Goal: Information Seeking & Learning: Learn about a topic

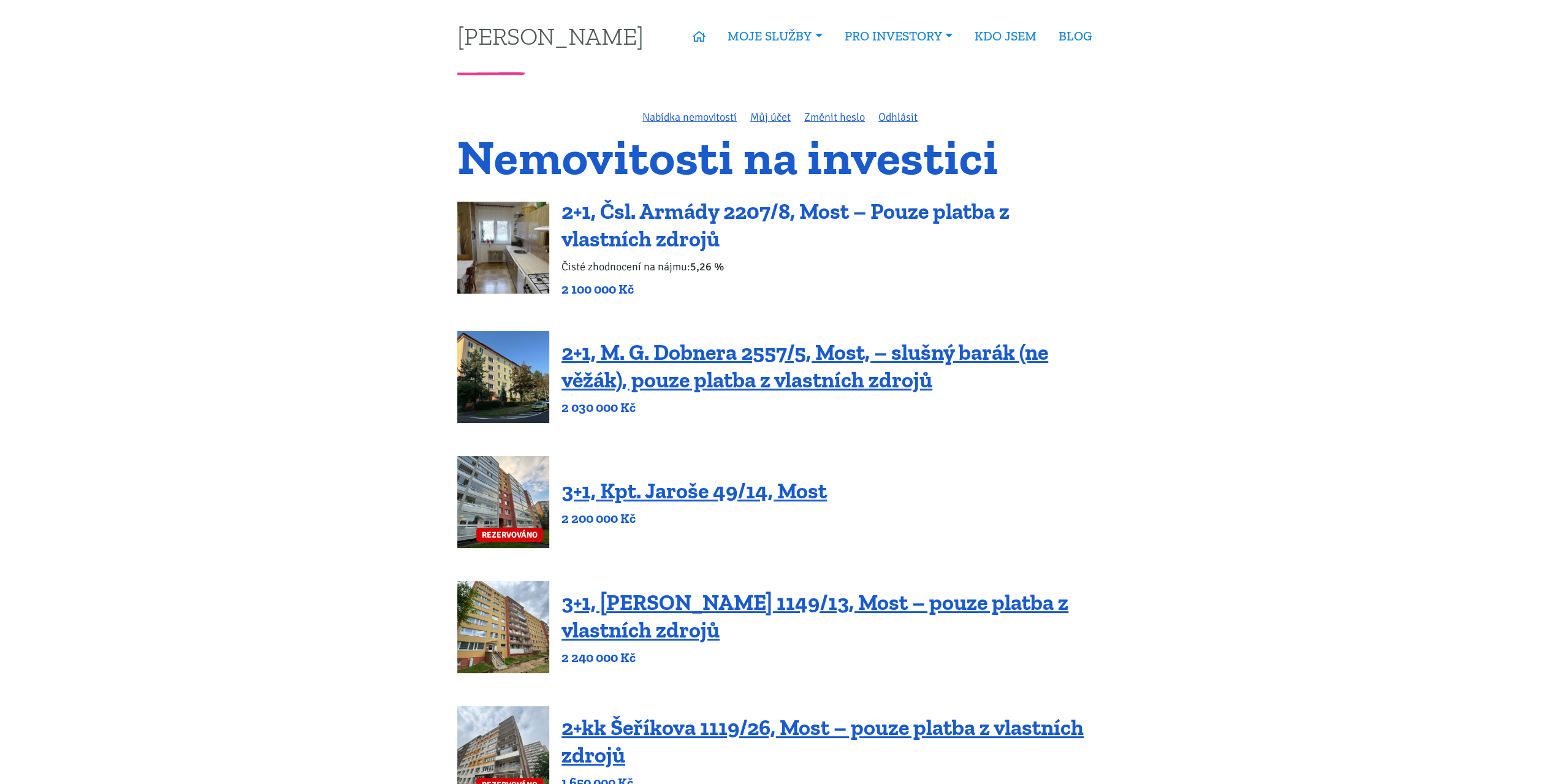
click at [731, 209] on link "2+1, Čsl. Armády 2207/8, Most – Pouze platba z vlastních zdrojů" at bounding box center [785, 225] width 448 height 54
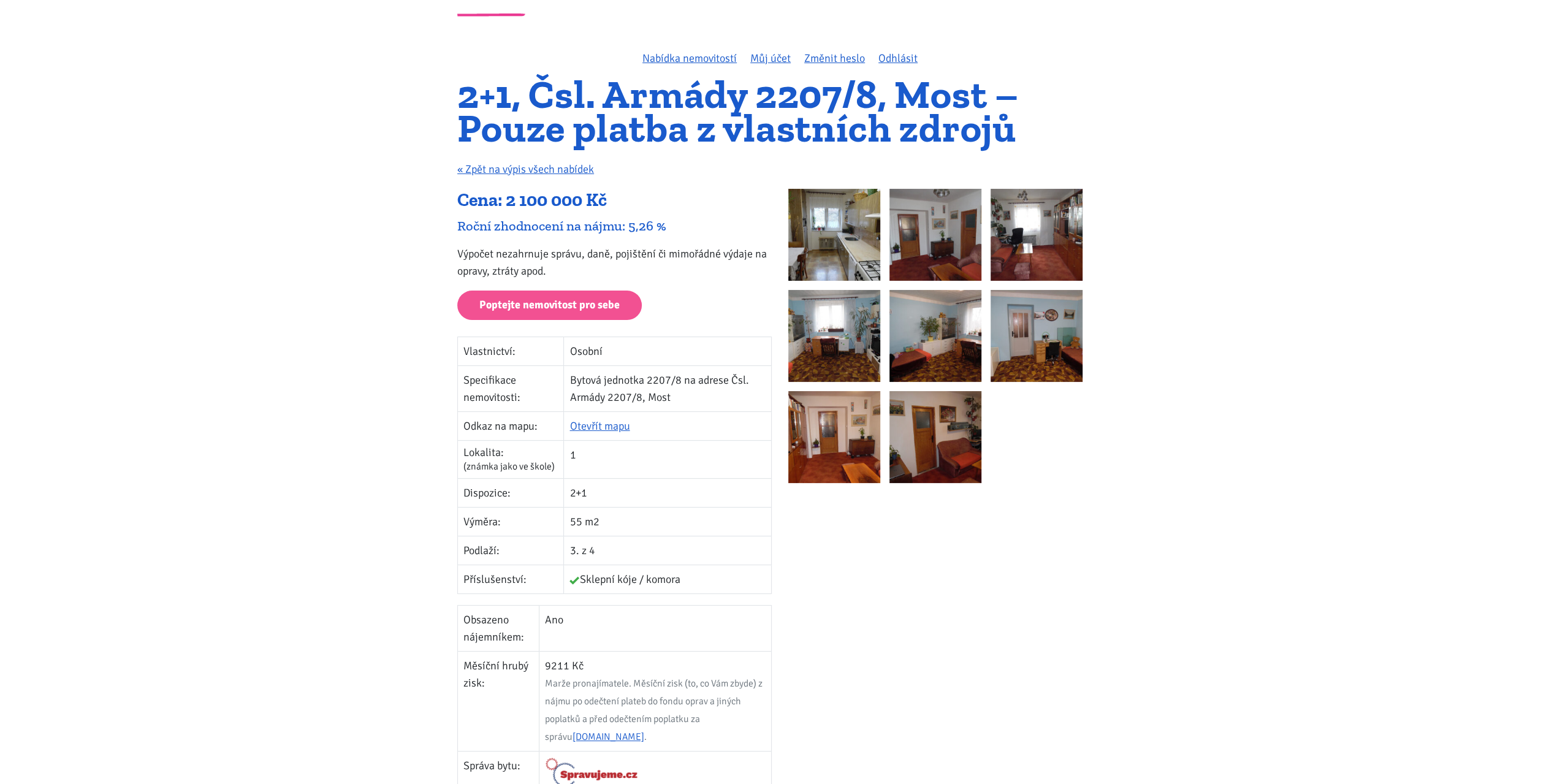
scroll to position [61, 0]
